Goal: Transaction & Acquisition: Register for event/course

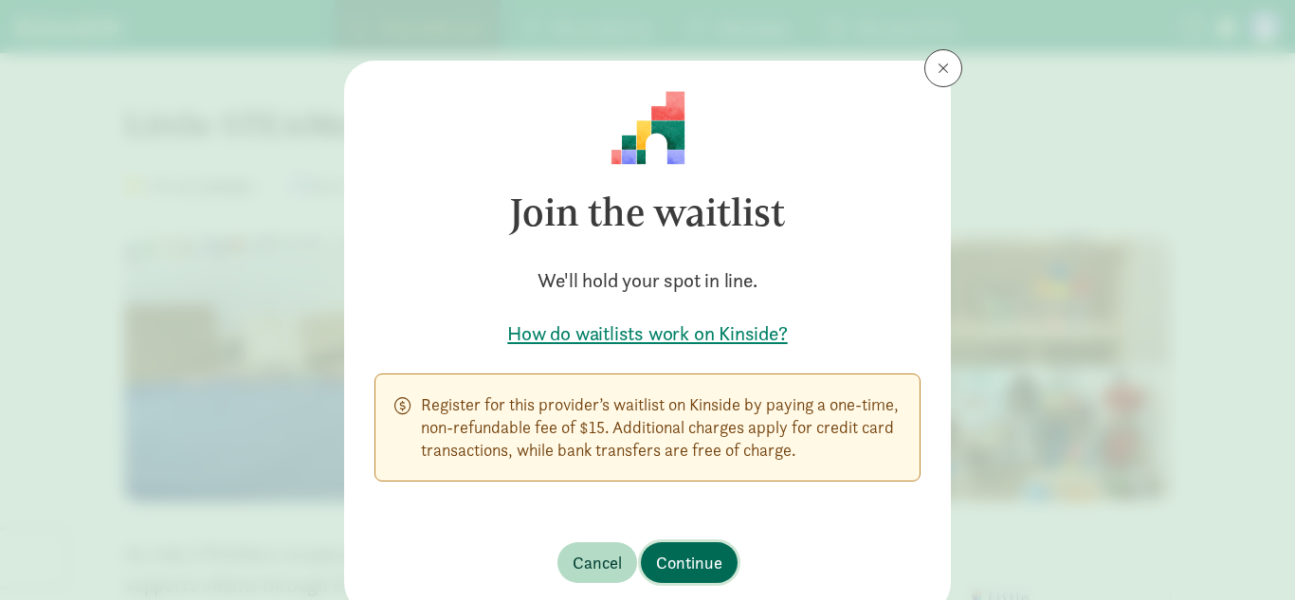
click at [719, 557] on span "Continue" at bounding box center [689, 563] width 66 height 26
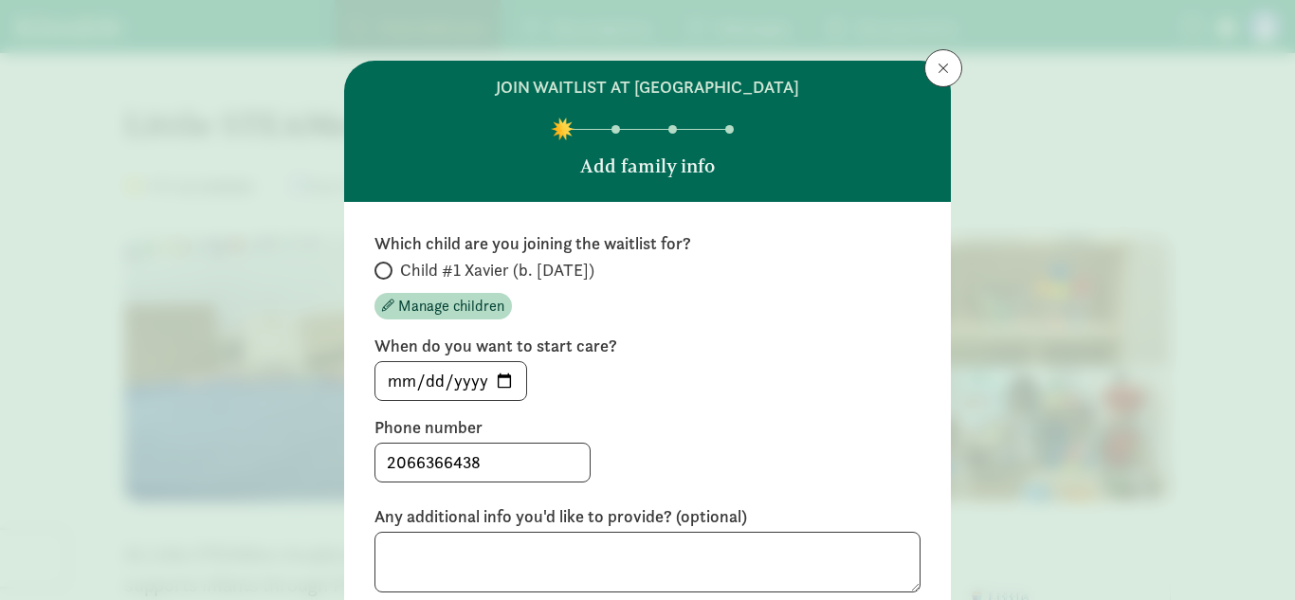
click at [389, 273] on span at bounding box center [384, 271] width 18 height 18
click at [387, 273] on input "Child #1 Xavier (b. [DATE])" at bounding box center [381, 271] width 12 height 12
radio input "true"
click at [504, 380] on input "[DATE]" at bounding box center [450, 381] width 151 height 38
type input "[DATE]"
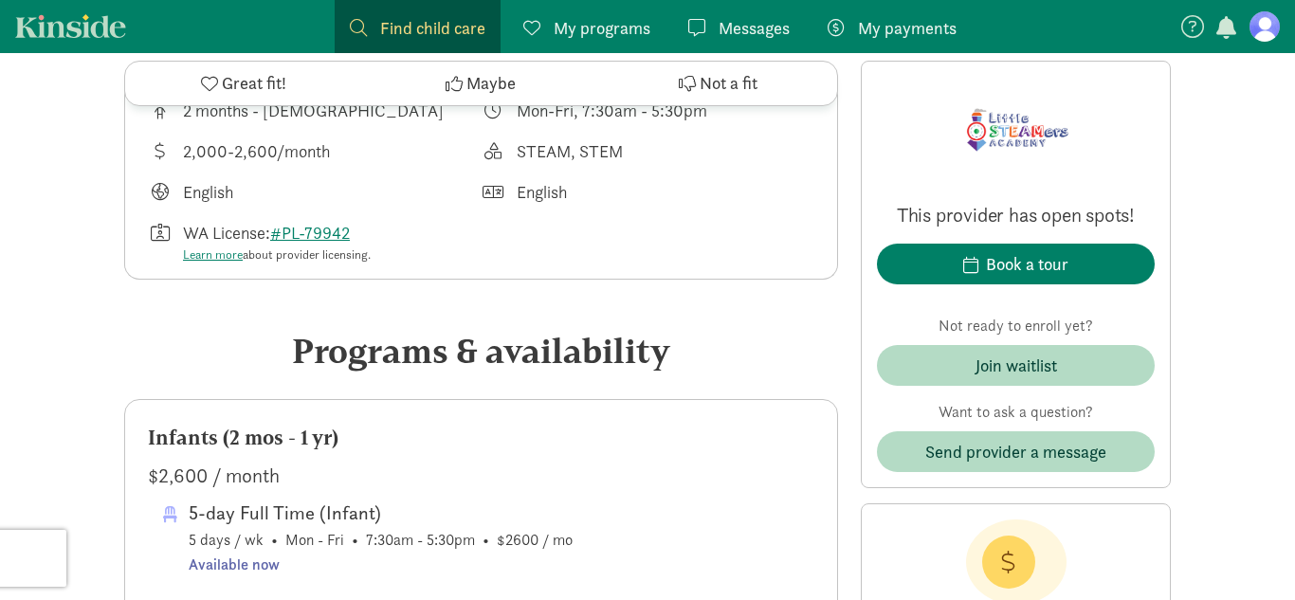
scroll to position [721, 0]
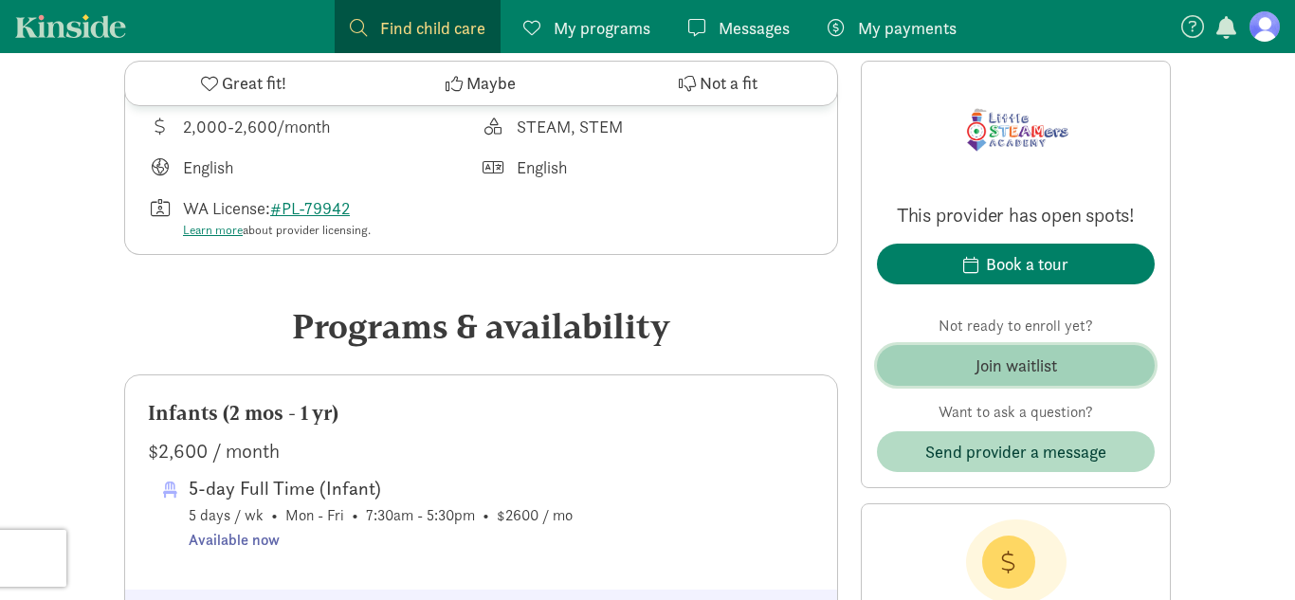
click at [1061, 356] on span "Join waitlist" at bounding box center [1015, 366] width 247 height 26
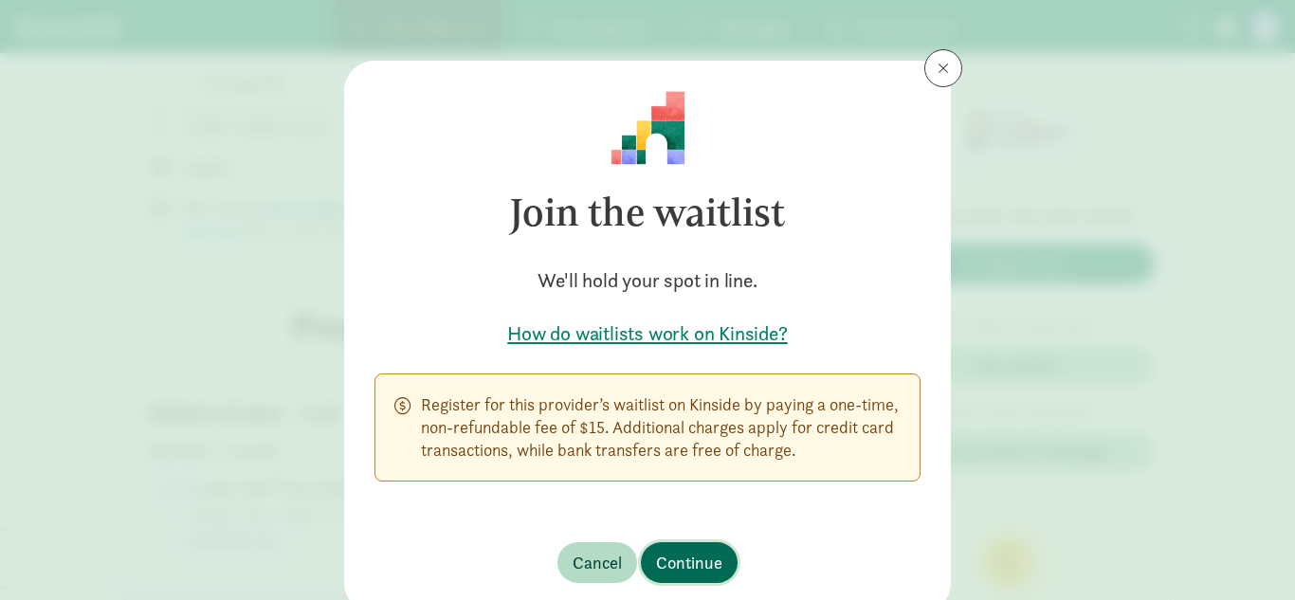
click at [709, 554] on span "Continue" at bounding box center [689, 563] width 66 height 26
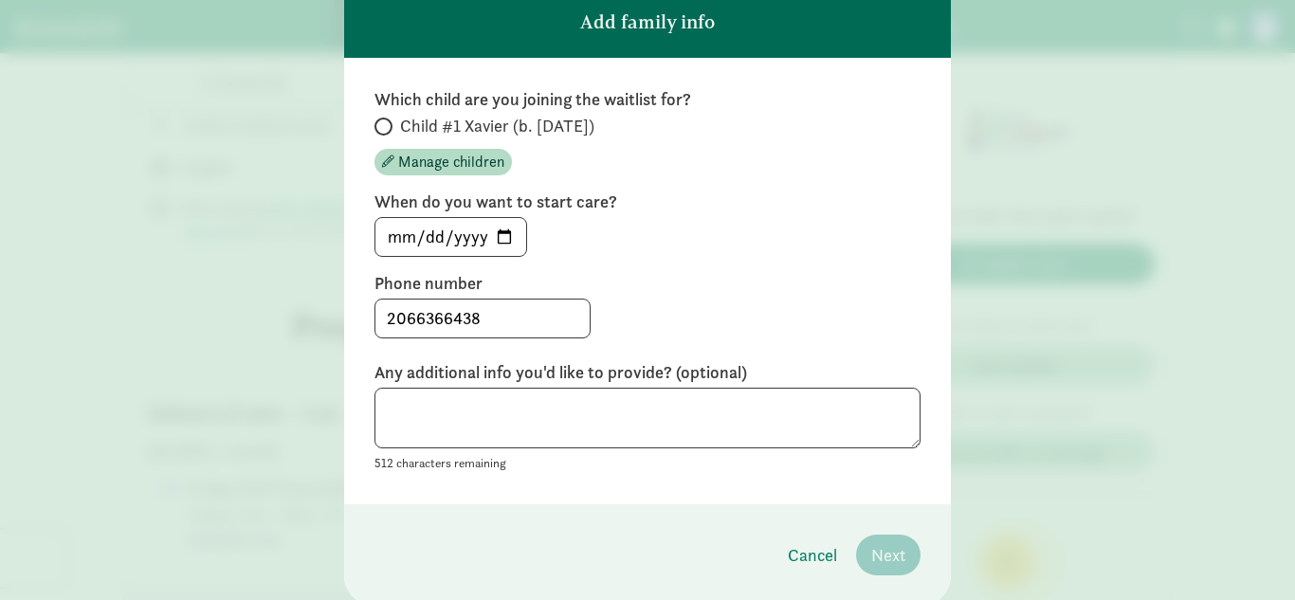
scroll to position [145, 0]
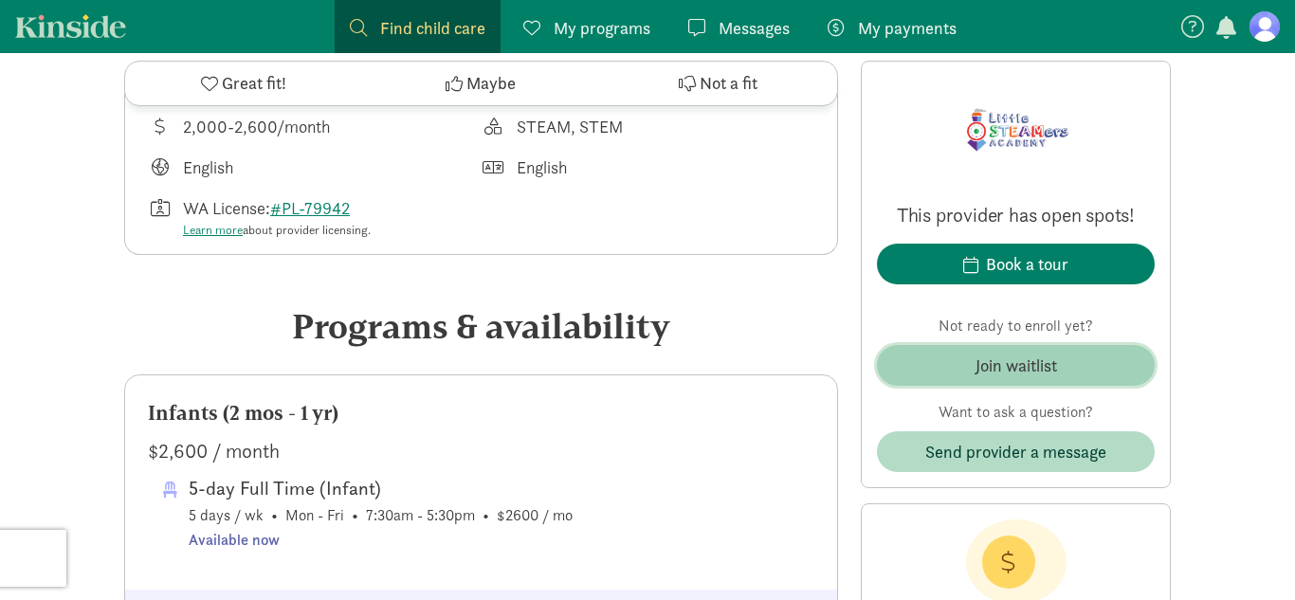
click at [992, 359] on div "Join waitlist" at bounding box center [1017, 366] width 82 height 26
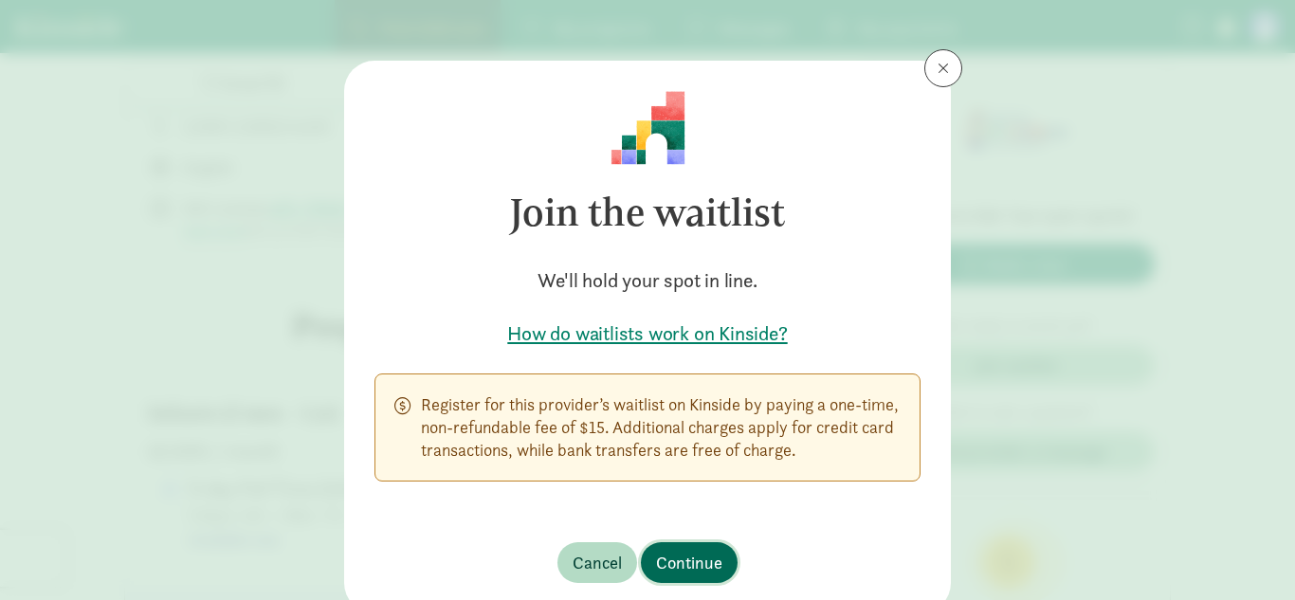
click at [675, 563] on span "Continue" at bounding box center [689, 563] width 66 height 26
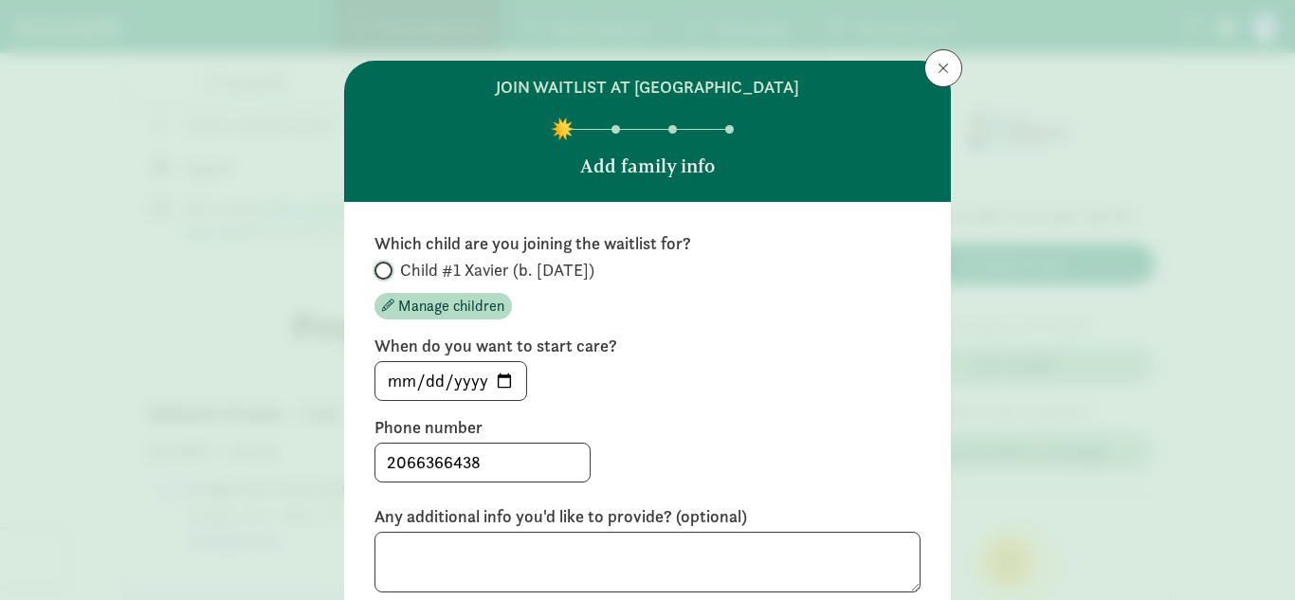
click at [384, 273] on input "Child #1 Xavier (b. [DATE])" at bounding box center [381, 271] width 12 height 12
radio input "true"
click at [508, 380] on input "[DATE]" at bounding box center [450, 381] width 151 height 38
type input "[DATE]"
click at [508, 567] on textarea at bounding box center [648, 563] width 546 height 62
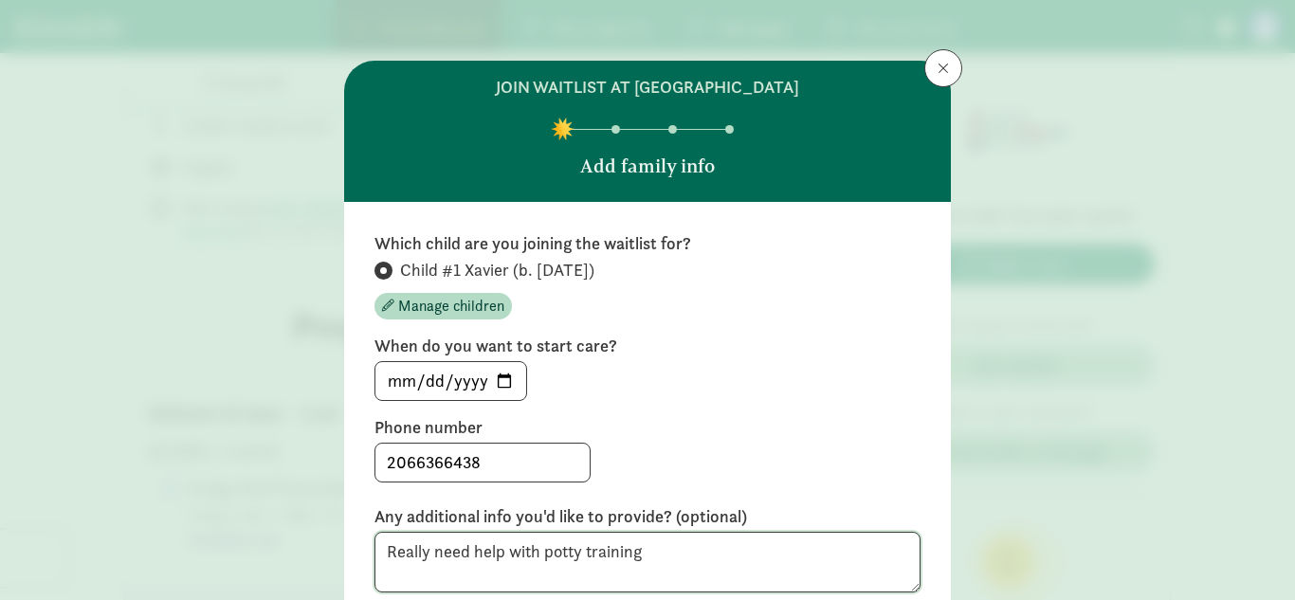
type textarea "Really need help with potty training"
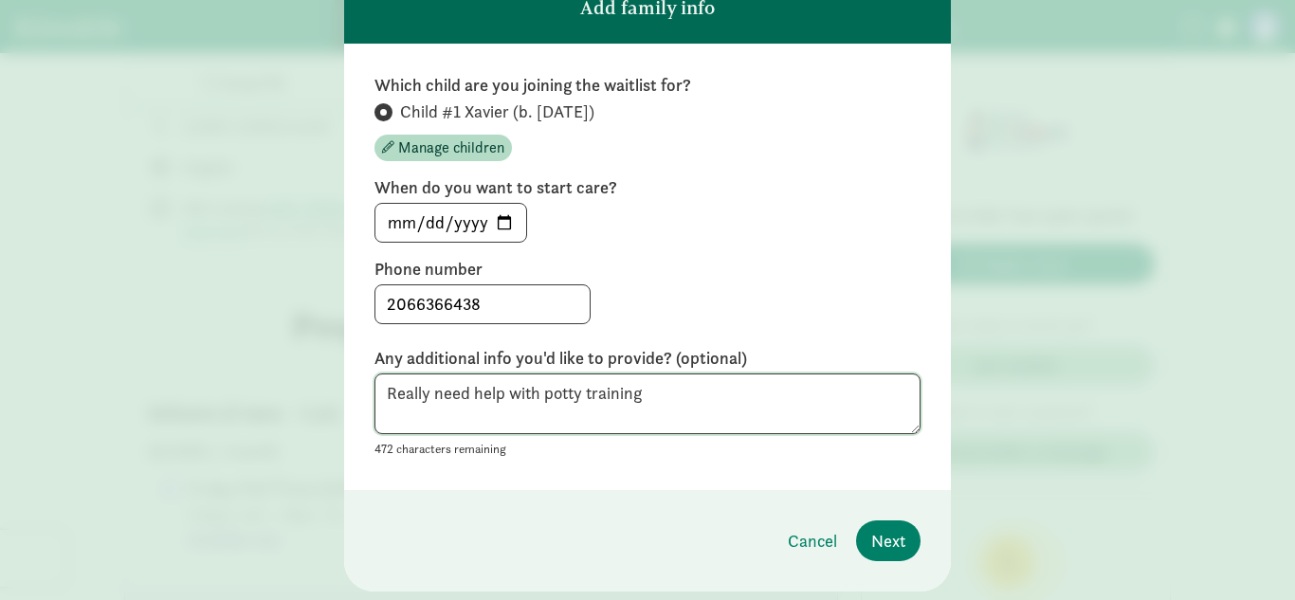
scroll to position [185, 0]
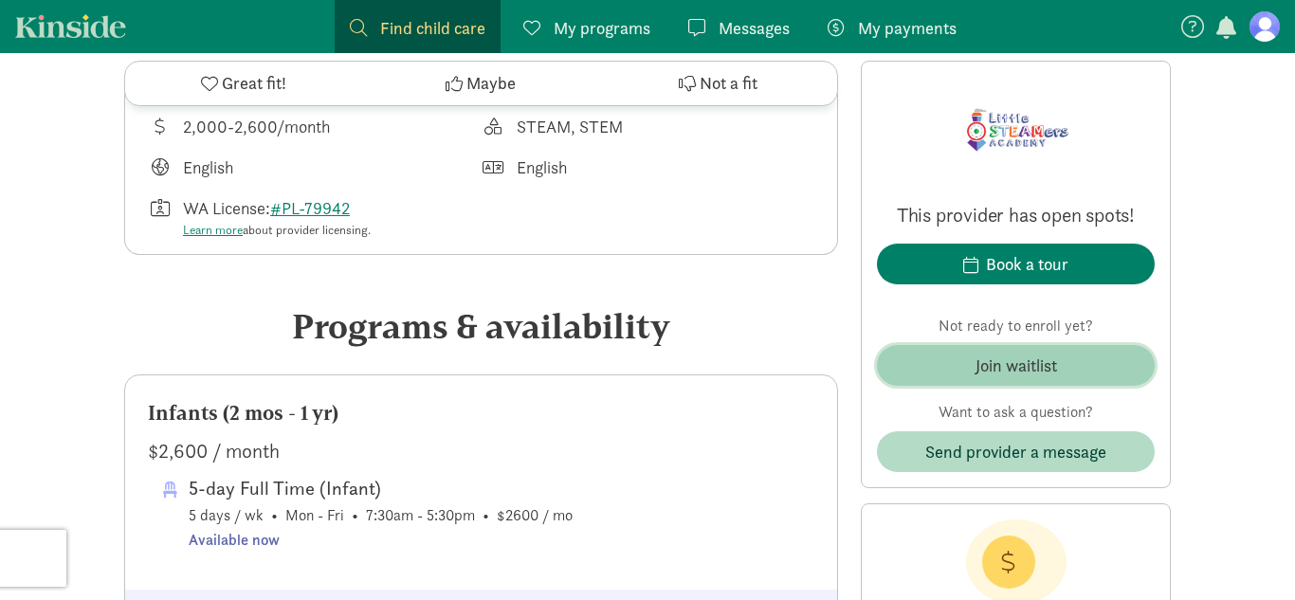
click at [1001, 375] on div "Join waitlist" at bounding box center [1017, 366] width 82 height 26
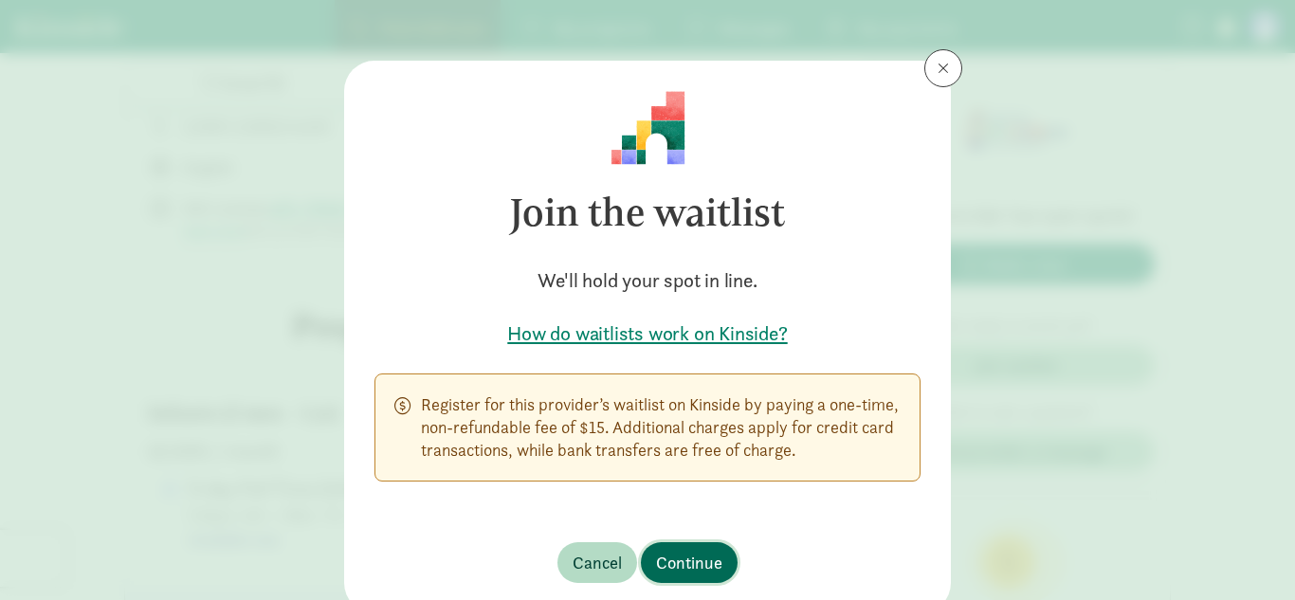
click at [703, 564] on span "Continue" at bounding box center [689, 563] width 66 height 26
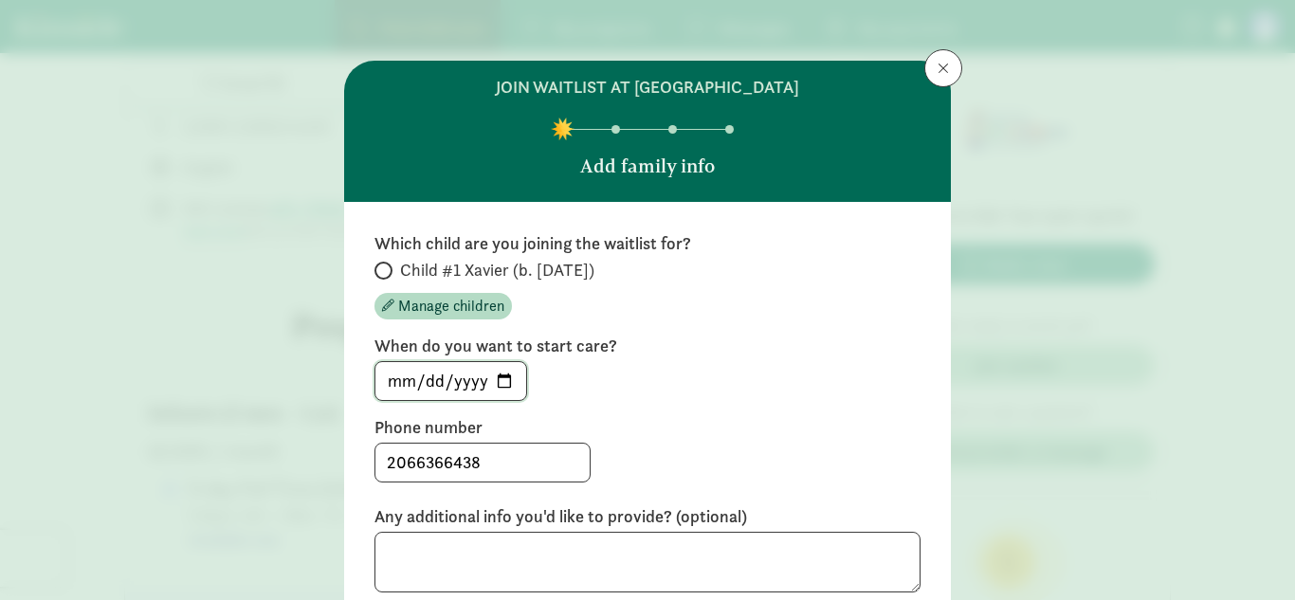
click at [495, 375] on input "[DATE]" at bounding box center [450, 381] width 151 height 38
type input "[DATE]"
click at [486, 553] on textarea at bounding box center [648, 563] width 546 height 62
type textarea "H"
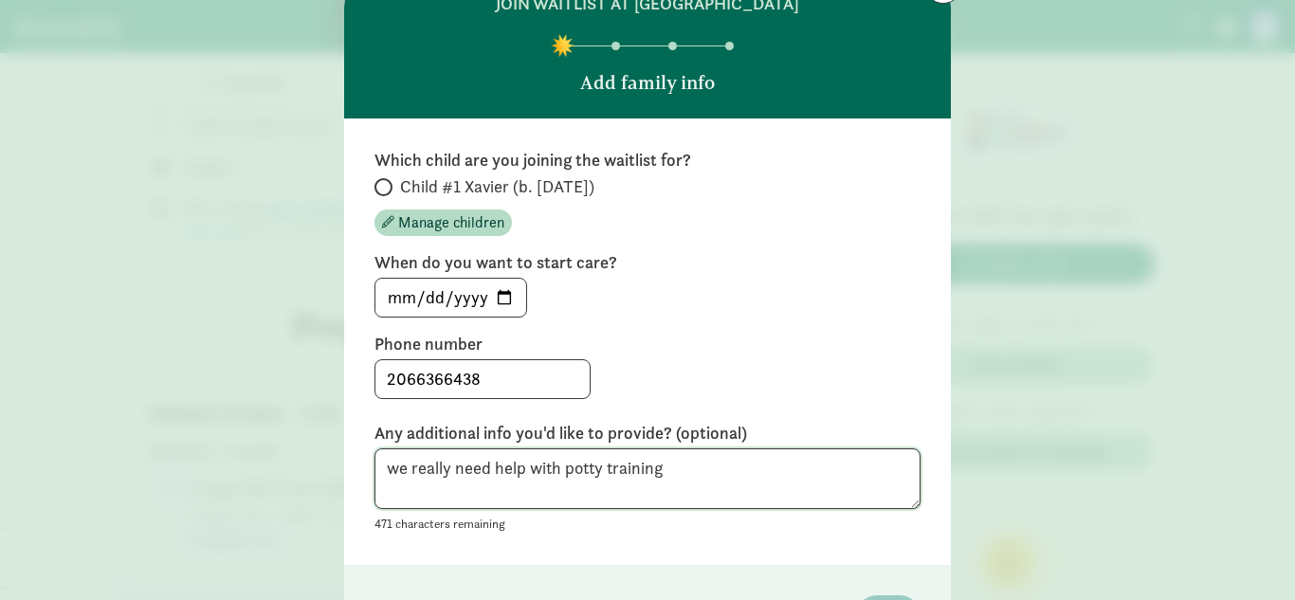
scroll to position [100, 0]
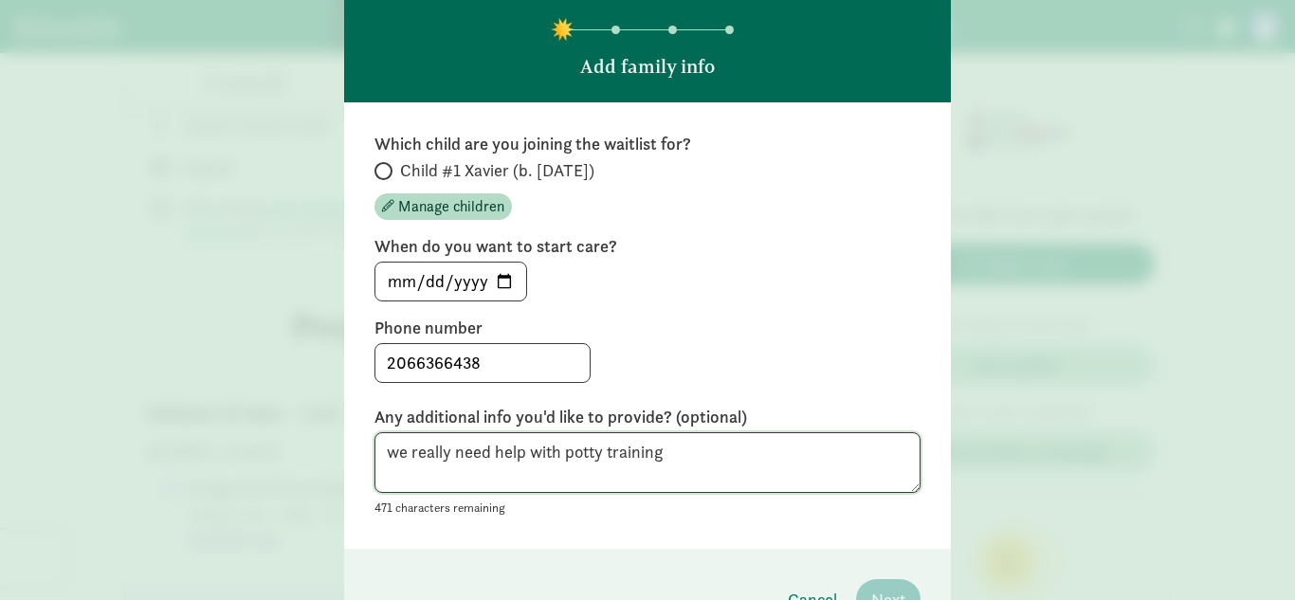
click at [669, 466] on textarea "we really need help with potty training" at bounding box center [648, 463] width 546 height 62
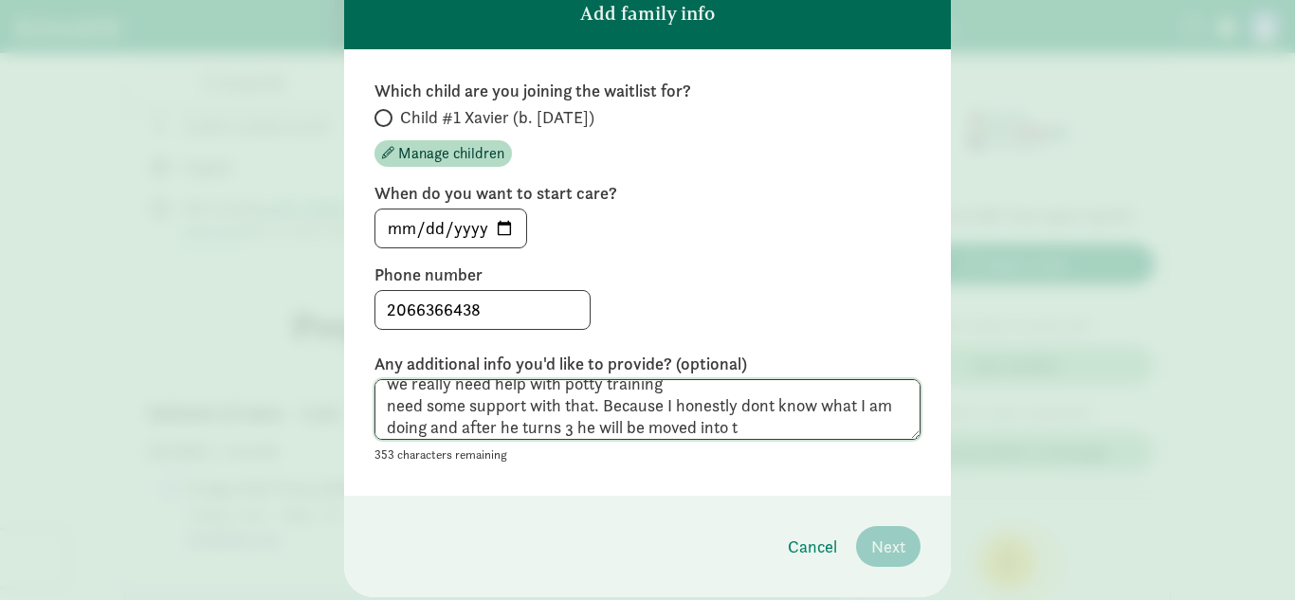
scroll to position [154, 0]
click at [886, 427] on textarea "we really need help with potty training need some support with that. Because I …" at bounding box center [648, 409] width 546 height 62
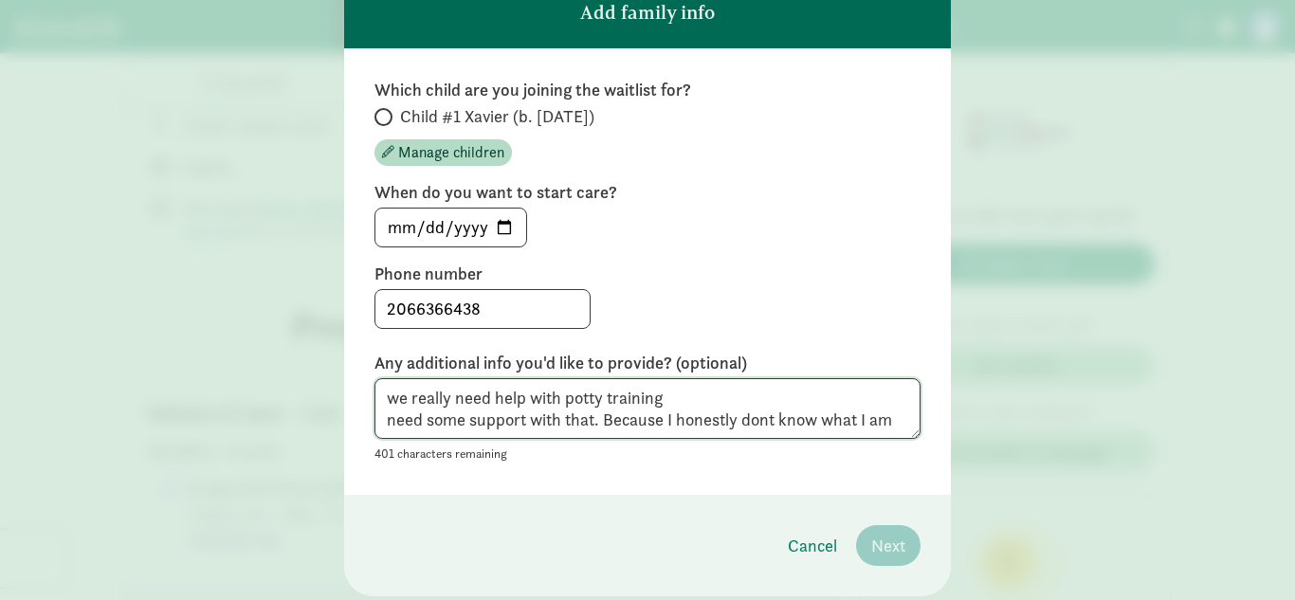
scroll to position [0, 0]
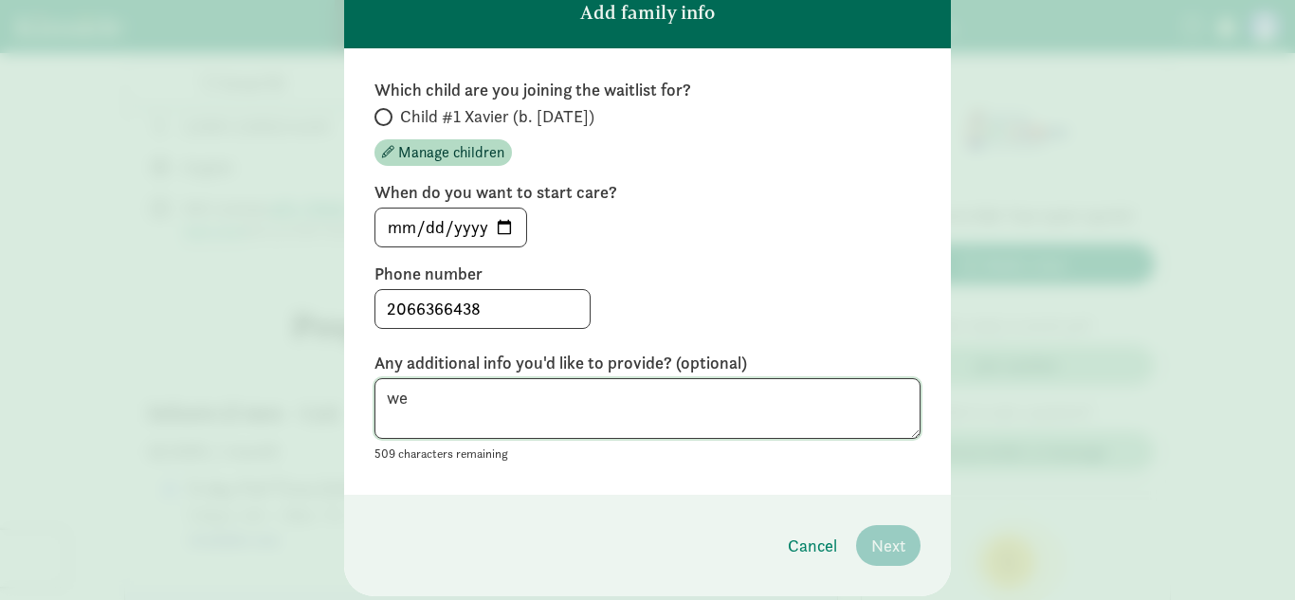
type textarea "w"
click at [571, 307] on input "2066366438" at bounding box center [482, 309] width 214 height 38
click at [388, 119] on span at bounding box center [384, 117] width 18 height 18
click at [387, 119] on input "Child #1 Xavier (b. [DATE])" at bounding box center [381, 117] width 12 height 12
radio input "true"
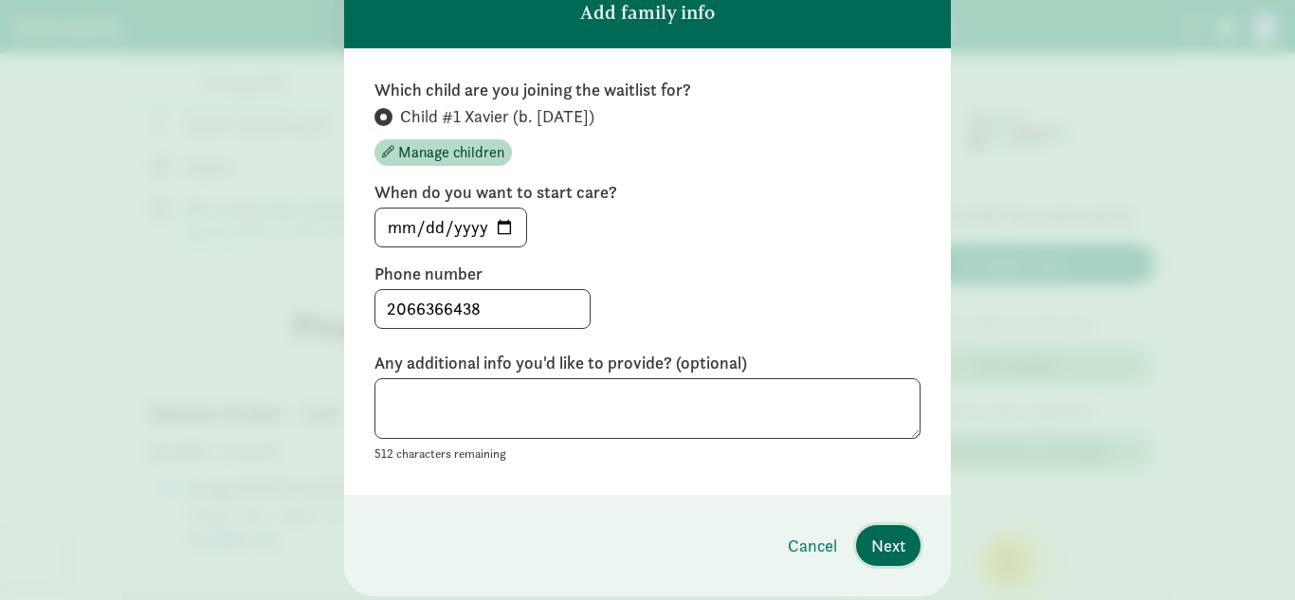
click at [886, 553] on span "Next" at bounding box center [888, 546] width 34 height 26
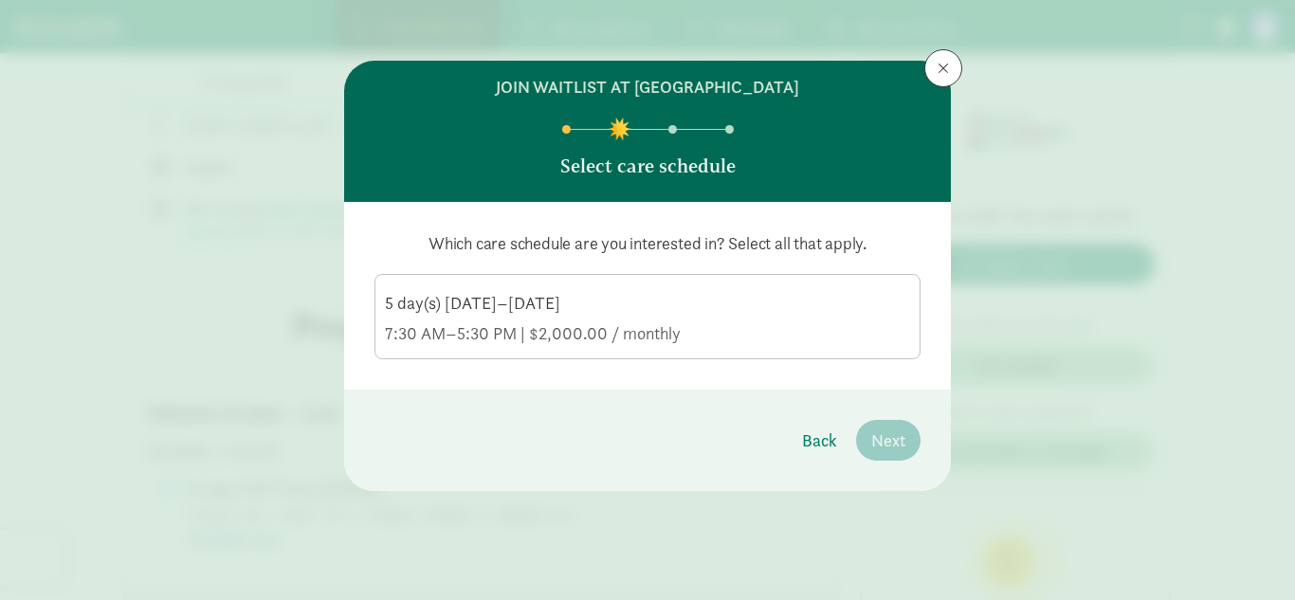
click at [580, 312] on div "5 day(s) [DATE]–[DATE]" at bounding box center [647, 303] width 525 height 23
click at [0, 0] on input "5 day(s) [DATE]–[DATE] 7:30 AM–5:30 PM | $2,000.00 / monthly" at bounding box center [0, 0] width 0 height 0
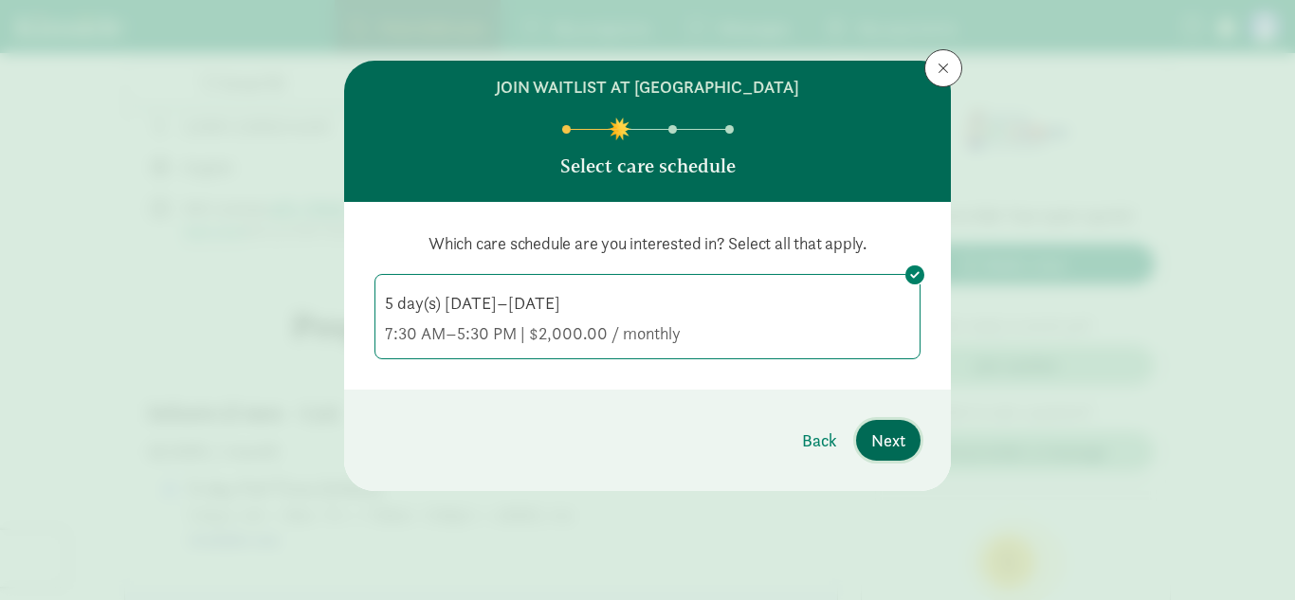
click at [888, 442] on span "Next" at bounding box center [888, 441] width 34 height 26
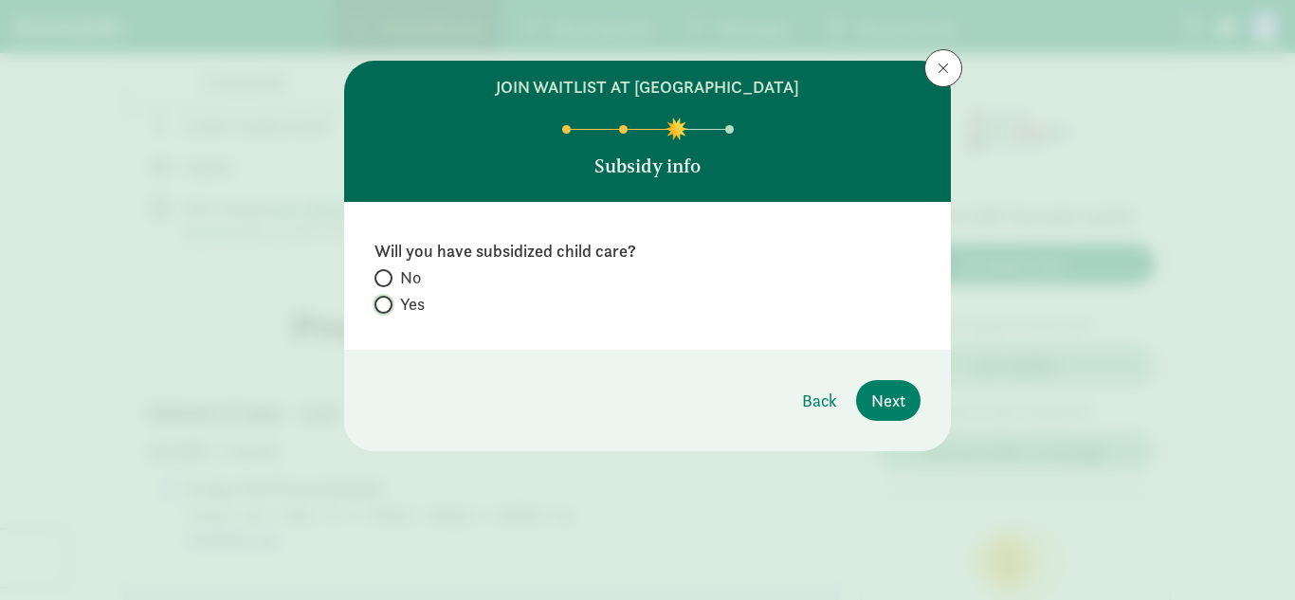
click at [381, 302] on input "Yes" at bounding box center [381, 305] width 12 height 12
radio input "true"
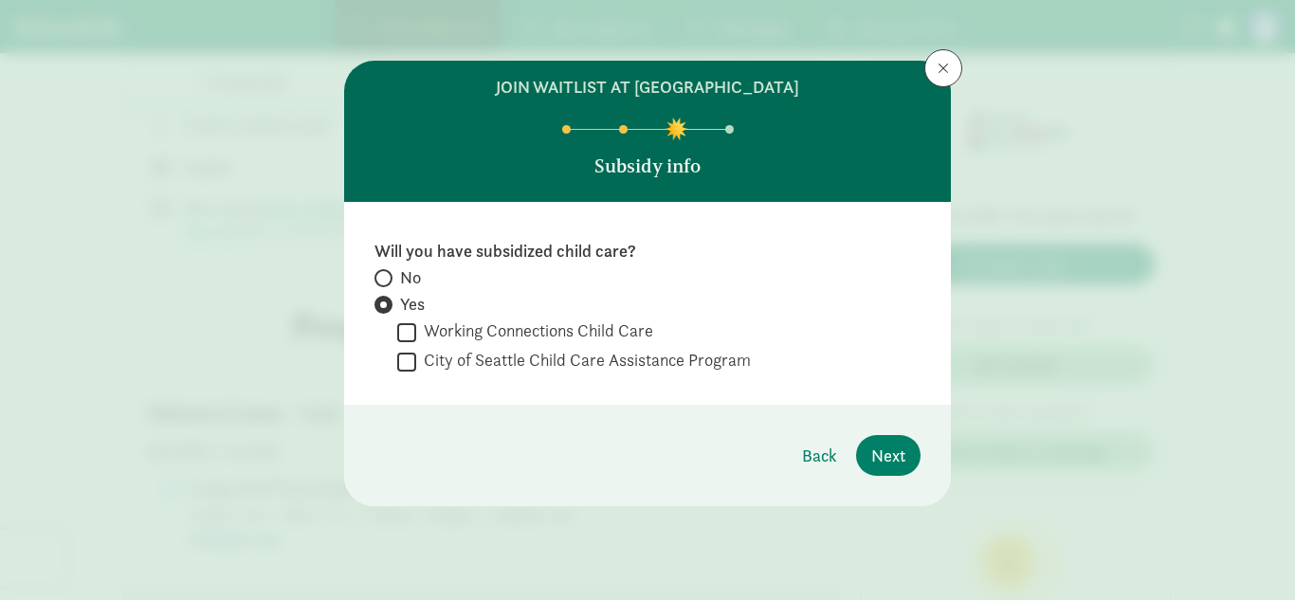
click at [411, 362] on input "City of Seattle Child Care Assistance Program" at bounding box center [406, 362] width 19 height 26
checkbox input "true"
click at [889, 467] on span "Next" at bounding box center [888, 456] width 34 height 26
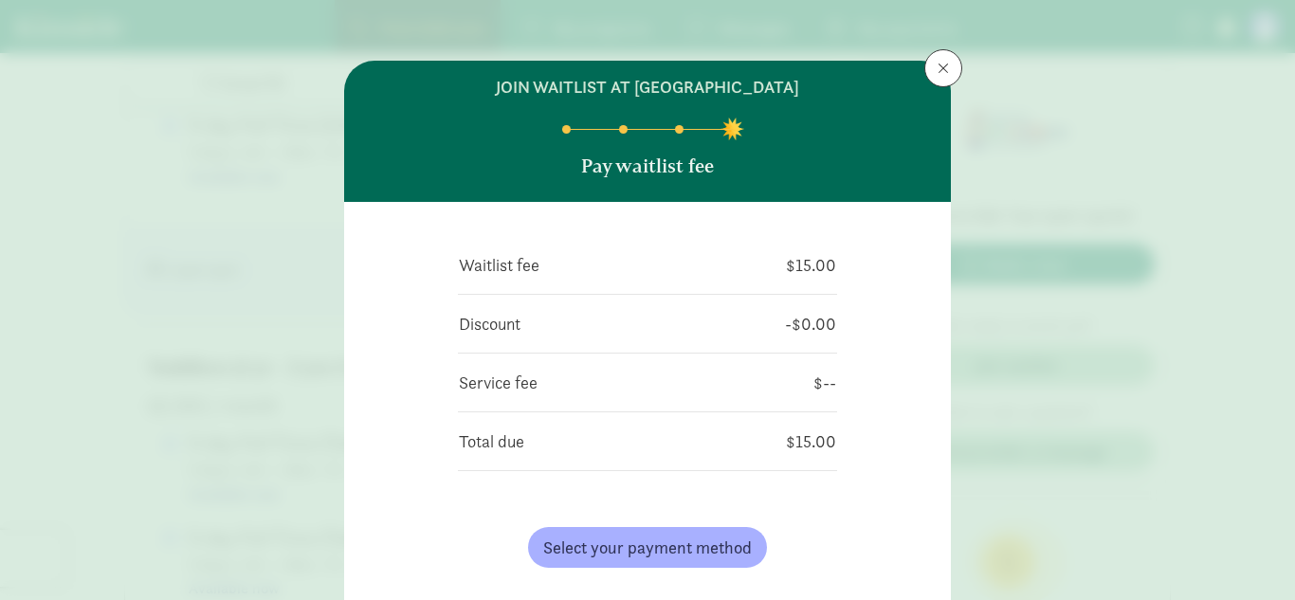
scroll to position [1101, 0]
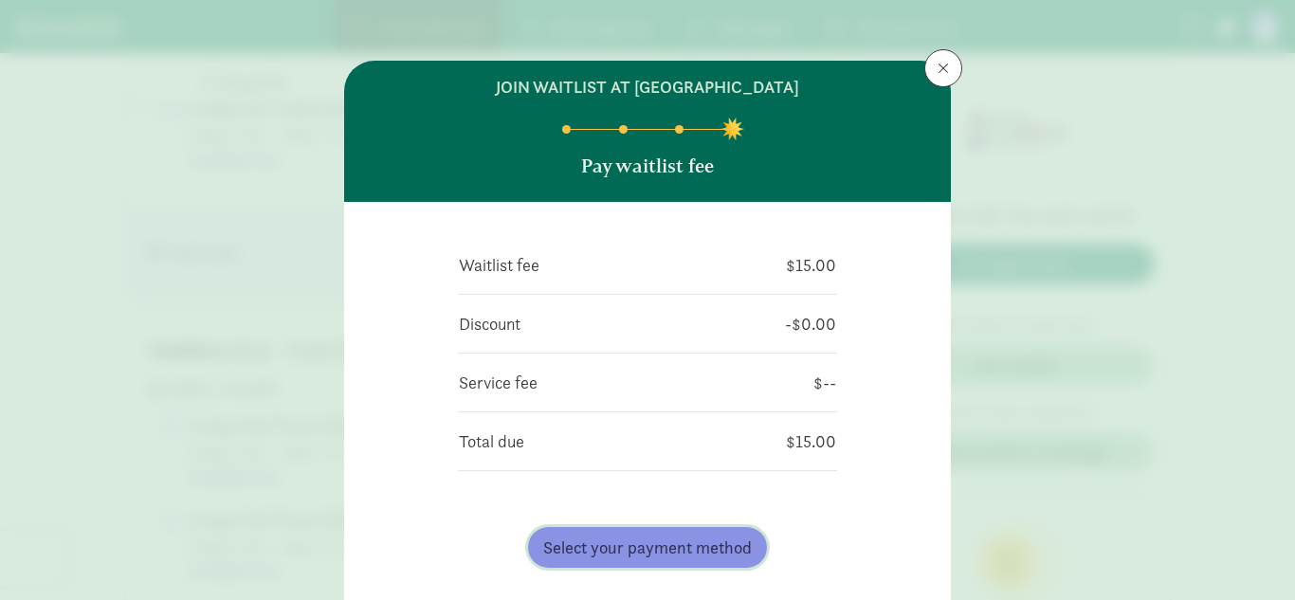
click at [724, 551] on span "Select your payment method" at bounding box center [647, 548] width 209 height 26
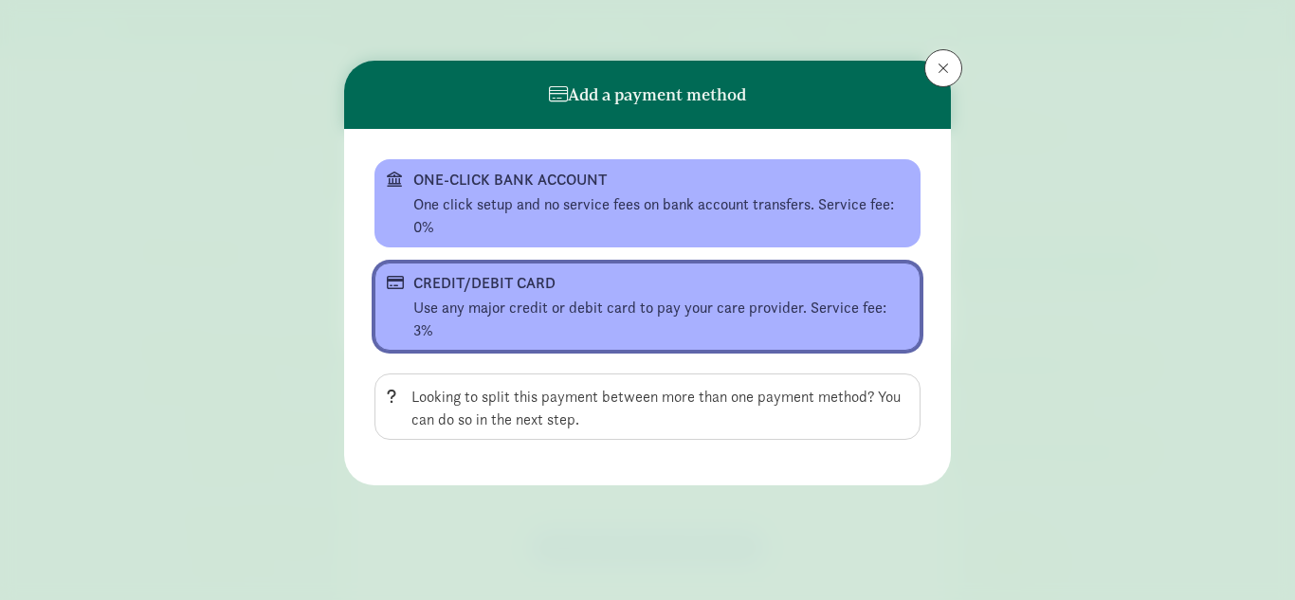
click at [650, 318] on div "Use any major credit or debit card to pay your care provider. Service fee: 3%" at bounding box center [660, 320] width 495 height 46
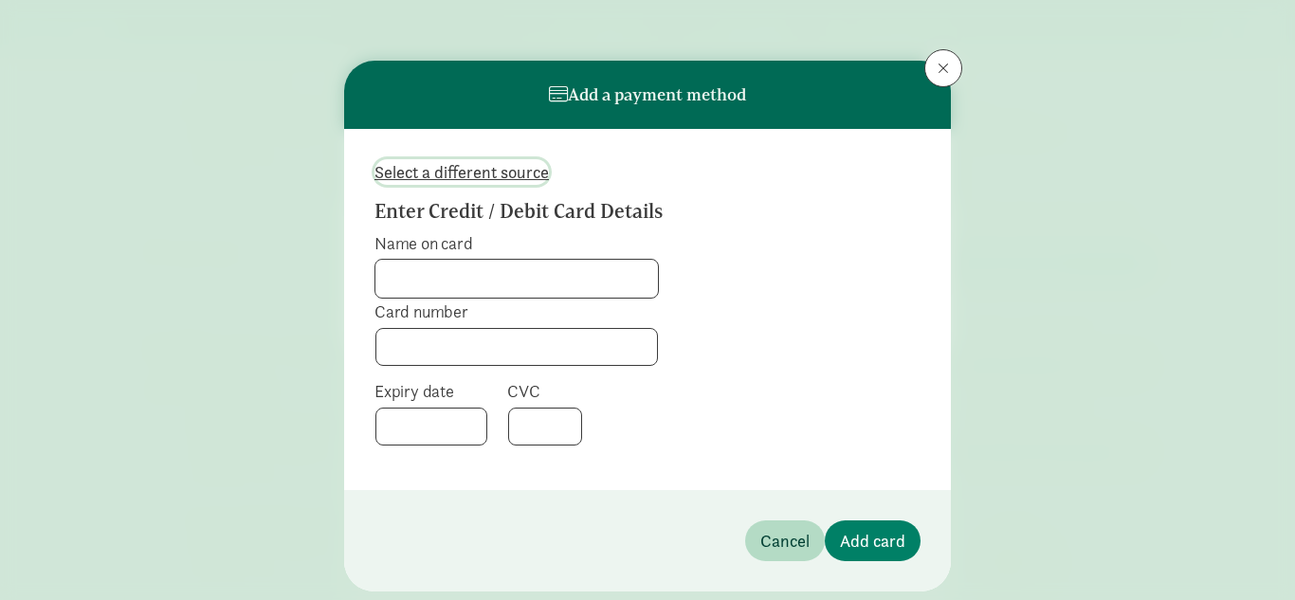
click at [515, 174] on span "Select a different source" at bounding box center [462, 172] width 174 height 26
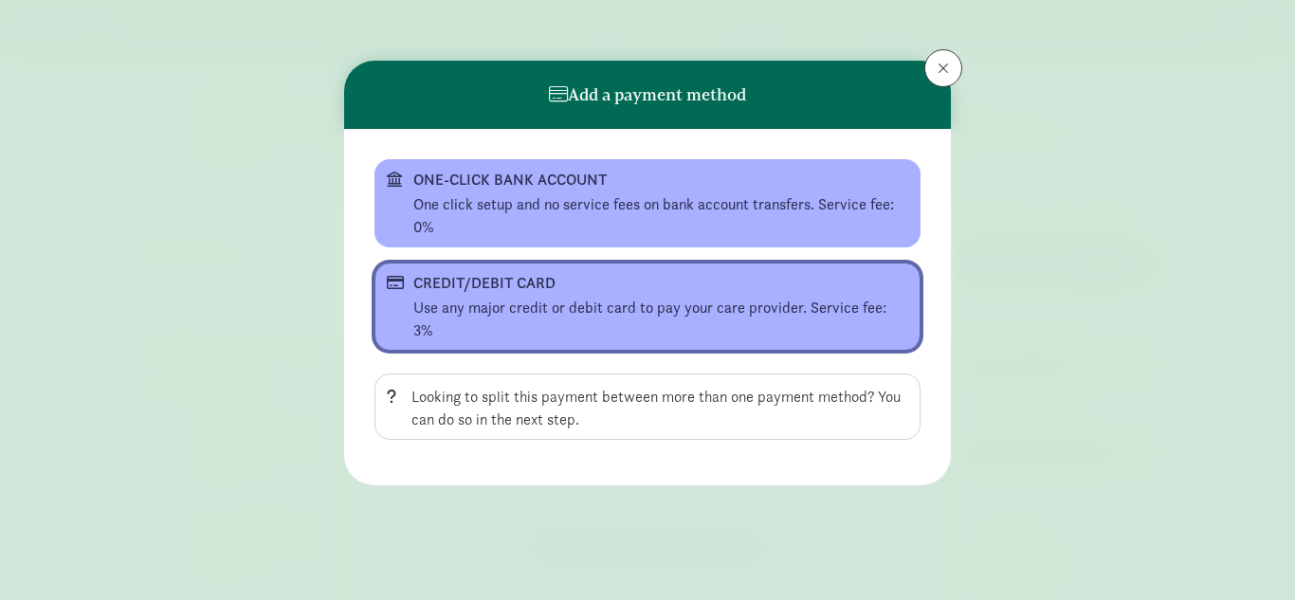
click at [554, 280] on div "CREDIT/DEBIT CARD" at bounding box center [645, 283] width 465 height 23
